Goal: Navigation & Orientation: Find specific page/section

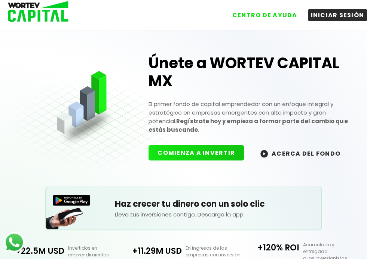
click at [41, 15] on img at bounding box center [35, 12] width 71 height 24
click at [40, 15] on img at bounding box center [35, 12] width 71 height 24
click at [30, 15] on img at bounding box center [35, 12] width 71 height 24
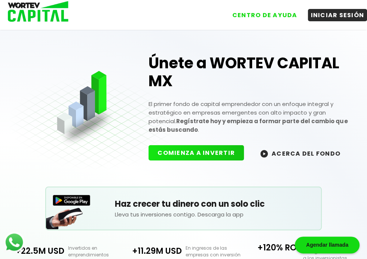
click at [34, 11] on img at bounding box center [35, 12] width 71 height 24
click at [30, 13] on img at bounding box center [35, 12] width 71 height 24
click at [33, 13] on img at bounding box center [35, 12] width 71 height 24
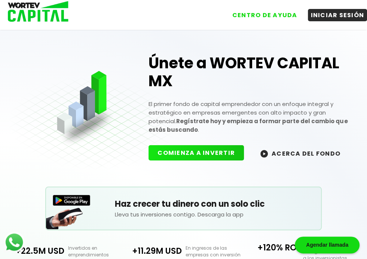
click at [33, 13] on img at bounding box center [35, 12] width 71 height 24
click at [30, 12] on img at bounding box center [35, 12] width 71 height 24
click at [30, 11] on img at bounding box center [35, 12] width 71 height 24
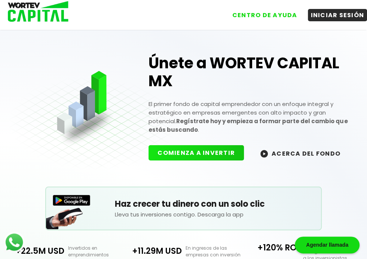
click at [30, 11] on img at bounding box center [35, 12] width 71 height 24
click at [26, 11] on img at bounding box center [35, 12] width 71 height 24
click at [19, 12] on img at bounding box center [35, 12] width 71 height 24
click at [24, 13] on img at bounding box center [35, 12] width 71 height 24
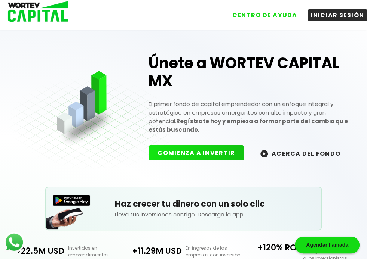
click at [24, 13] on img at bounding box center [35, 12] width 71 height 24
click at [27, 13] on img at bounding box center [35, 12] width 71 height 24
click at [30, 13] on img at bounding box center [35, 12] width 71 height 24
click at [34, 10] on img at bounding box center [35, 12] width 71 height 24
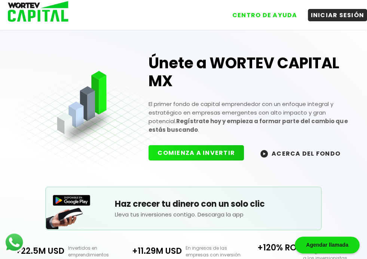
click at [34, 11] on img at bounding box center [35, 12] width 71 height 24
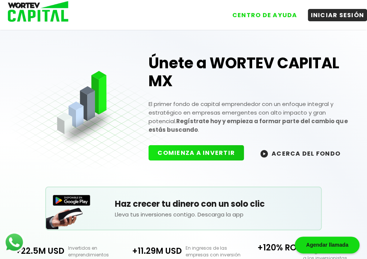
click at [34, 12] on img at bounding box center [35, 12] width 71 height 24
click at [34, 14] on img at bounding box center [35, 12] width 71 height 24
click at [44, 15] on img at bounding box center [35, 12] width 71 height 24
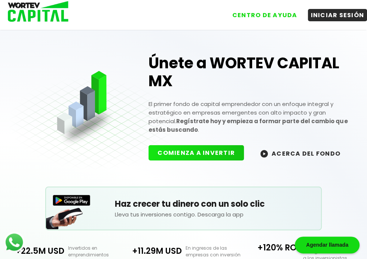
click at [44, 15] on img at bounding box center [35, 12] width 71 height 24
click at [46, 16] on img at bounding box center [35, 12] width 71 height 24
click at [49, 14] on img at bounding box center [35, 12] width 71 height 24
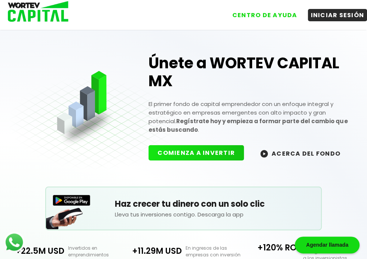
click at [49, 14] on img at bounding box center [35, 12] width 71 height 24
drag, startPoint x: 37, startPoint y: 7, endPoint x: 33, endPoint y: 9, distance: 4.0
click at [35, 8] on img at bounding box center [35, 12] width 71 height 24
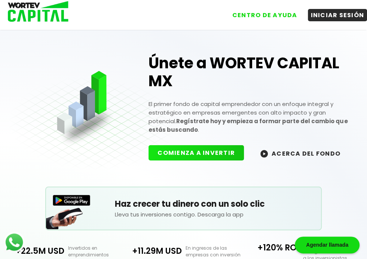
drag, startPoint x: 33, startPoint y: 9, endPoint x: 22, endPoint y: 9, distance: 11.6
click at [33, 9] on img at bounding box center [35, 12] width 71 height 24
click at [21, 9] on img at bounding box center [35, 12] width 71 height 24
drag, startPoint x: 24, startPoint y: 10, endPoint x: 37, endPoint y: 14, distance: 14.0
click at [24, 10] on img at bounding box center [35, 12] width 71 height 24
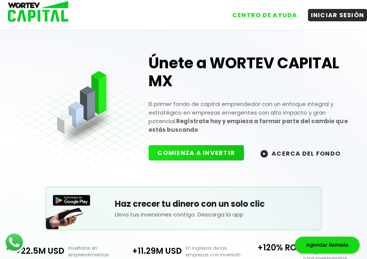
click at [39, 15] on img at bounding box center [35, 12] width 71 height 24
click at [50, 17] on img at bounding box center [35, 12] width 71 height 24
click at [49, 16] on img at bounding box center [35, 12] width 71 height 24
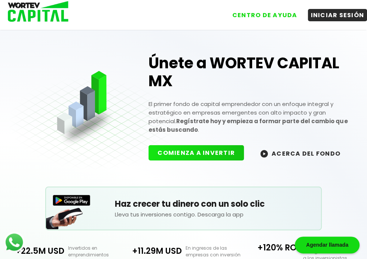
click at [46, 15] on img at bounding box center [35, 12] width 71 height 24
click at [45, 15] on img at bounding box center [35, 12] width 71 height 24
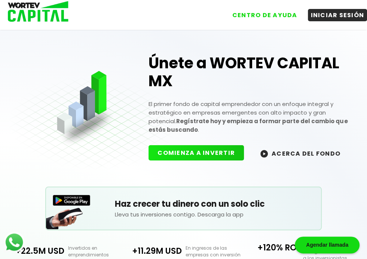
click at [45, 14] on img at bounding box center [35, 12] width 71 height 24
click at [46, 13] on img at bounding box center [35, 12] width 71 height 24
click at [45, 14] on img at bounding box center [35, 12] width 71 height 24
click at [41, 14] on img at bounding box center [35, 12] width 71 height 24
click at [40, 15] on img at bounding box center [35, 12] width 71 height 24
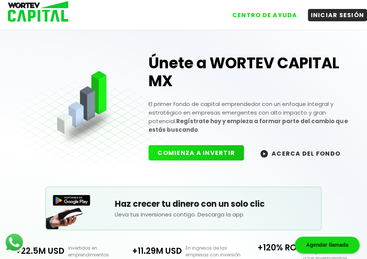
drag, startPoint x: 40, startPoint y: 15, endPoint x: 45, endPoint y: 15, distance: 4.9
click at [41, 15] on img at bounding box center [35, 12] width 71 height 24
click at [46, 15] on img at bounding box center [35, 12] width 71 height 24
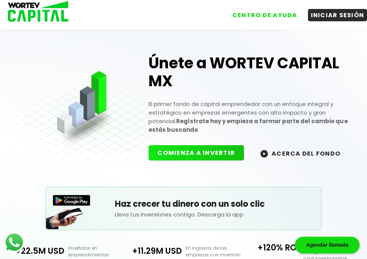
click at [44, 14] on img at bounding box center [35, 12] width 71 height 24
click at [46, 14] on img at bounding box center [35, 12] width 71 height 24
click at [47, 16] on img at bounding box center [35, 12] width 71 height 24
click at [48, 16] on img at bounding box center [35, 12] width 71 height 24
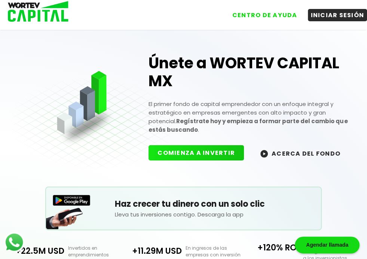
click at [48, 16] on img at bounding box center [35, 12] width 71 height 24
click at [48, 15] on img at bounding box center [35, 12] width 71 height 24
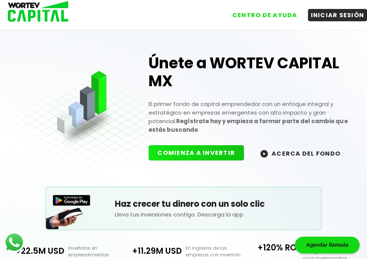
click at [48, 15] on img at bounding box center [35, 12] width 71 height 24
click at [48, 14] on img at bounding box center [35, 12] width 71 height 24
click at [50, 13] on img at bounding box center [35, 12] width 71 height 24
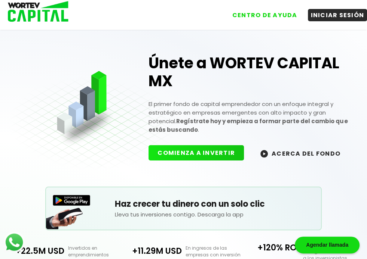
click at [50, 13] on img at bounding box center [35, 12] width 71 height 24
click at [50, 14] on img at bounding box center [35, 12] width 71 height 24
click at [22, 16] on img at bounding box center [35, 12] width 71 height 24
click at [22, 15] on img at bounding box center [35, 12] width 71 height 24
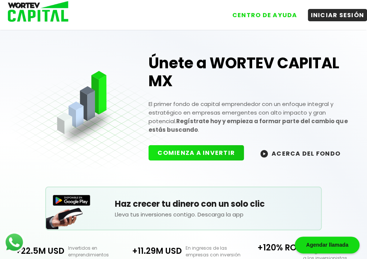
click at [22, 15] on img at bounding box center [35, 12] width 71 height 24
click at [50, 13] on img at bounding box center [35, 12] width 71 height 24
click at [43, 14] on img at bounding box center [35, 12] width 71 height 24
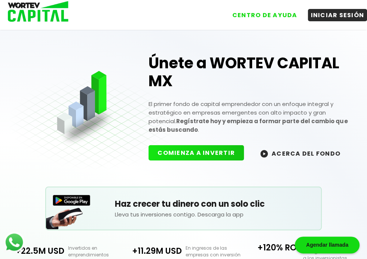
click at [43, 14] on img at bounding box center [35, 12] width 71 height 24
